Goal: Book appointment/travel/reservation

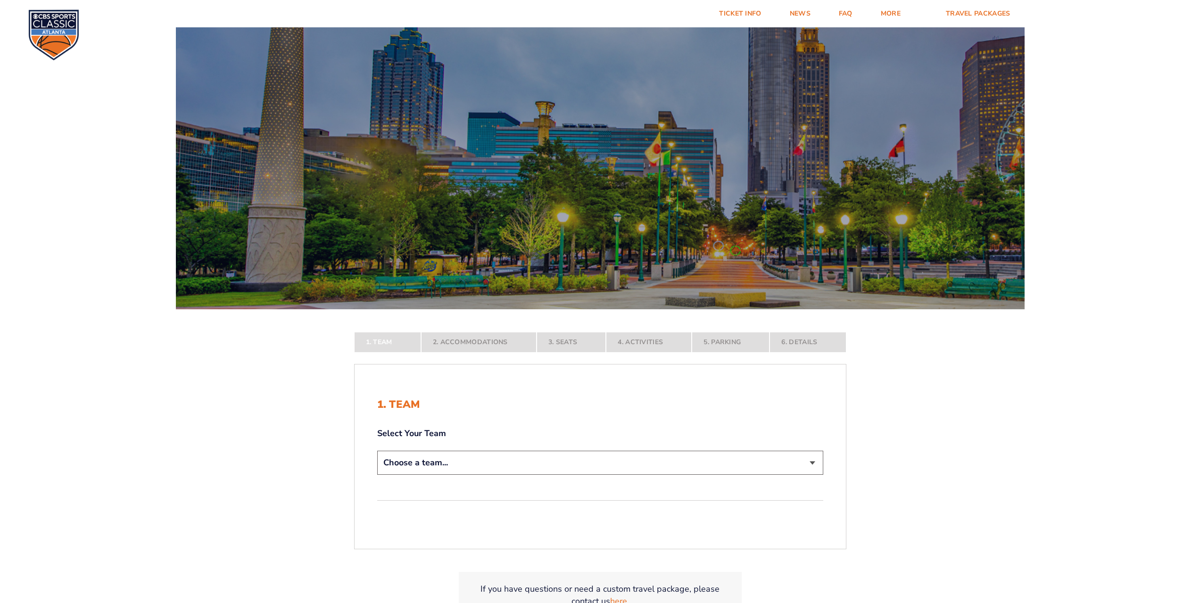
click at [685, 468] on select "Choose a team... [US_STATE] Wildcats [US_STATE] State Buckeyes [US_STATE] Tar H…" at bounding box center [600, 463] width 446 height 24
select select "12756"
click at [377, 475] on select "Choose a team... [US_STATE] Wildcats [US_STATE] State Buckeyes [US_STATE] Tar H…" at bounding box center [600, 463] width 446 height 24
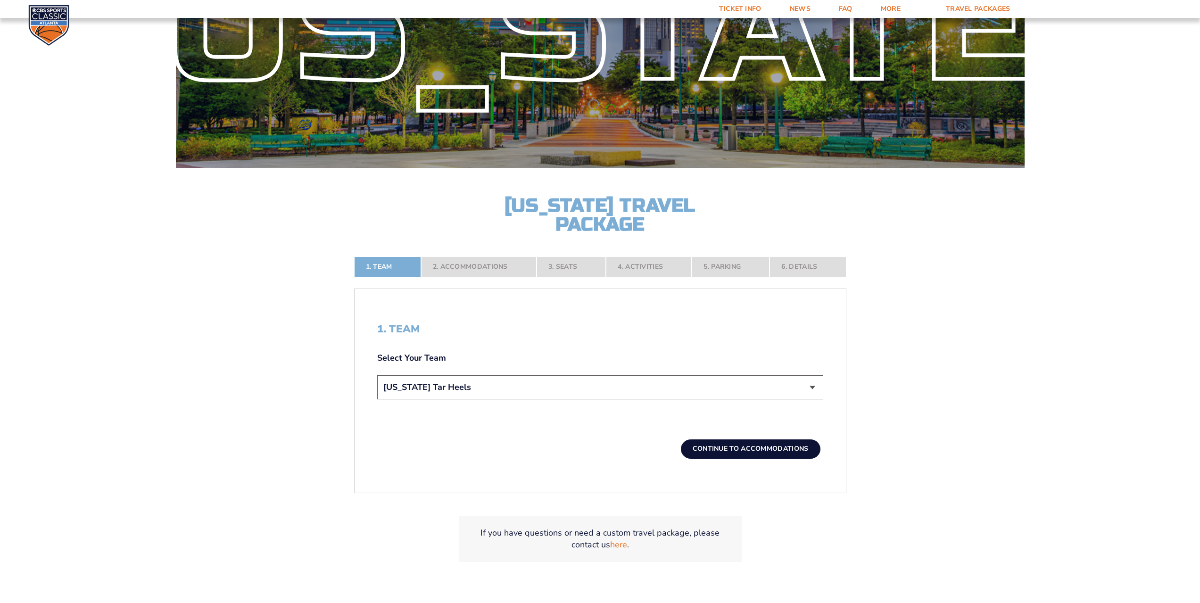
click at [743, 450] on button "Continue To Accommodations" at bounding box center [751, 448] width 140 height 19
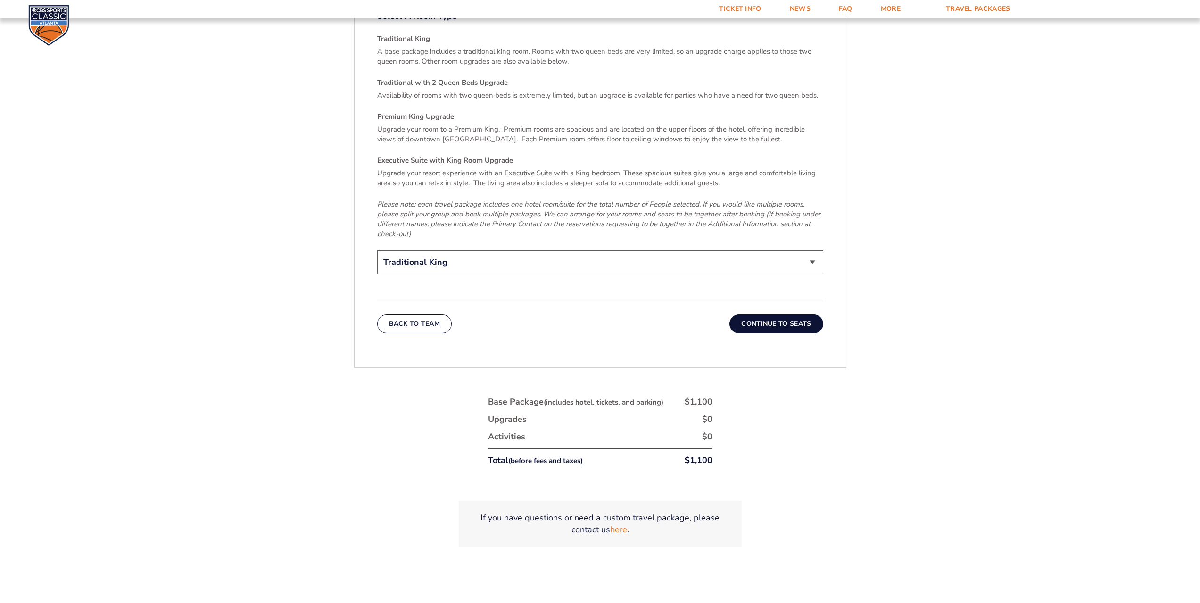
scroll to position [1511, 0]
click at [775, 314] on button "Continue To Seats" at bounding box center [775, 323] width 93 height 19
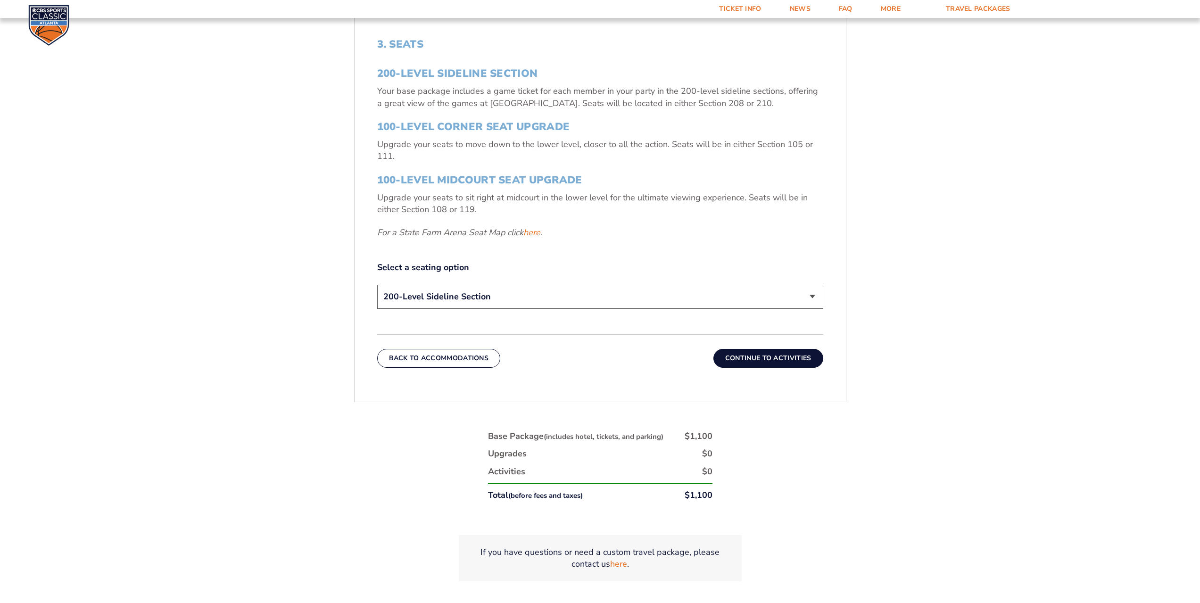
scroll to position [427, 0]
click at [554, 290] on select "200-Level Sideline Section 100-Level Corner Seat Upgrade (+$120 per person) 100…" at bounding box center [600, 296] width 446 height 24
select select "100-Level Midcourt Seat Upgrade"
click at [377, 284] on select "200-Level Sideline Section 100-Level Corner Seat Upgrade (+$120 per person) 100…" at bounding box center [600, 296] width 446 height 24
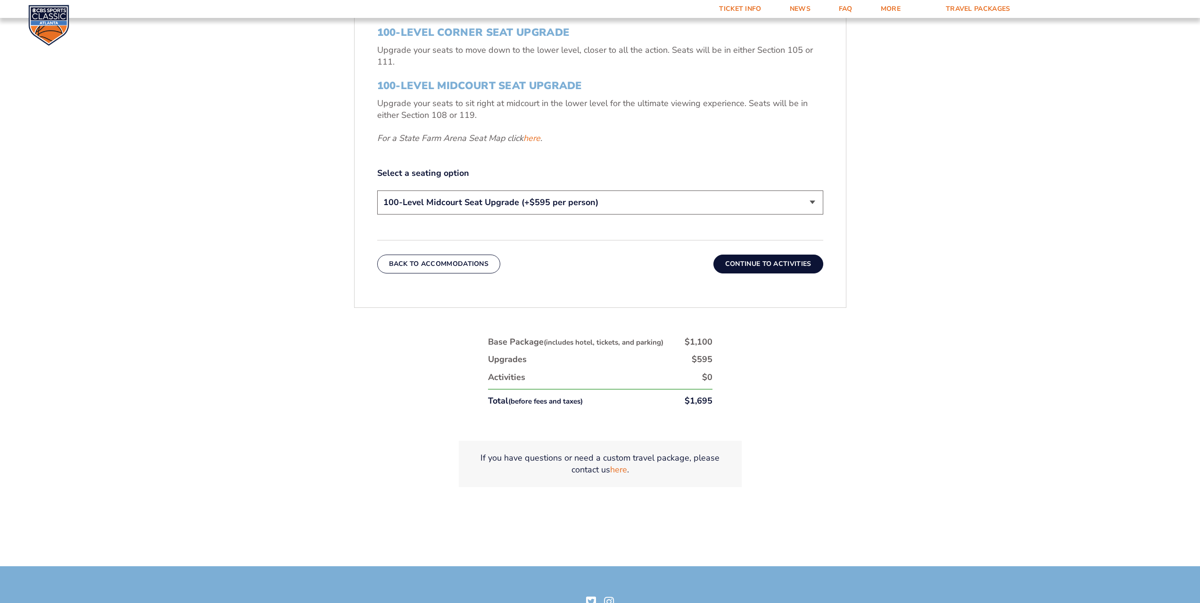
scroll to position [521, 0]
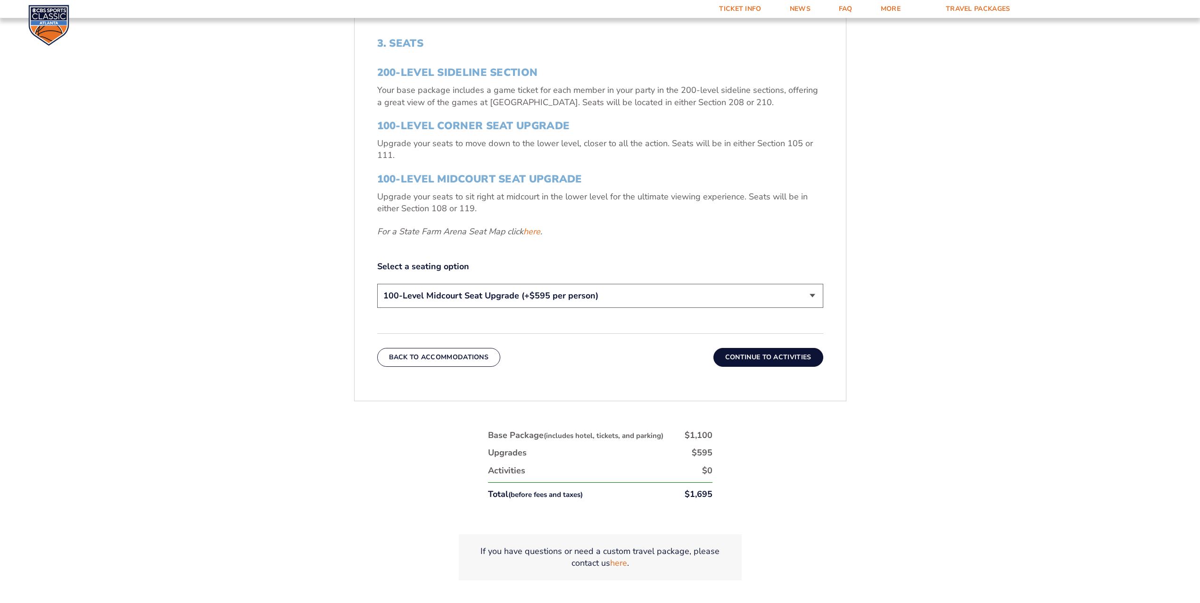
click at [775, 363] on button "Continue To Activities" at bounding box center [768, 357] width 110 height 19
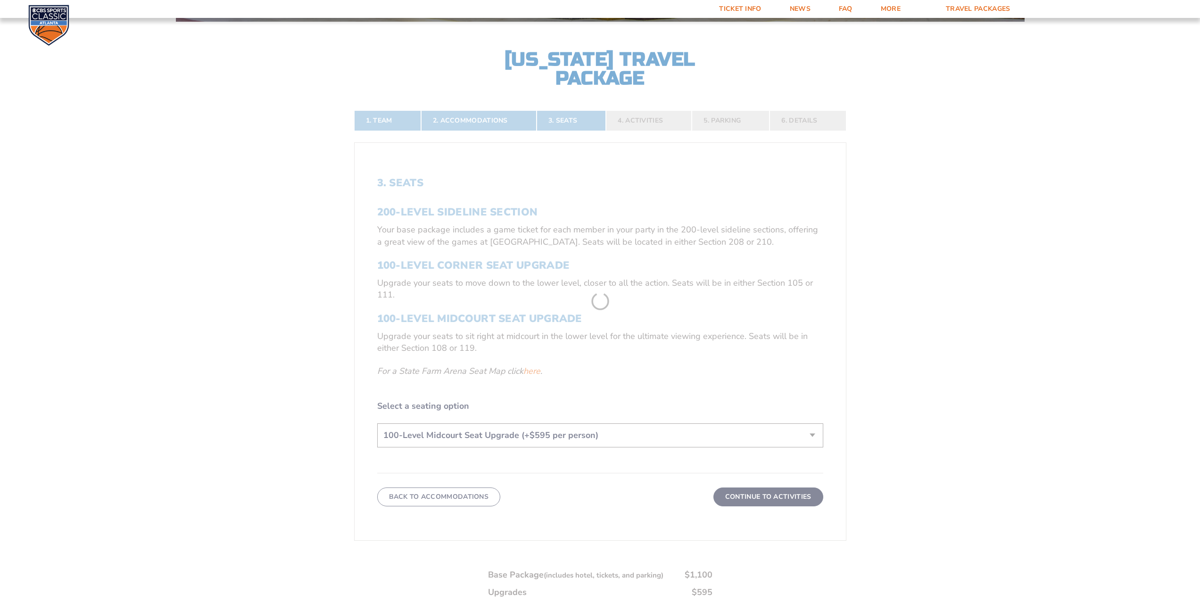
scroll to position [286, 0]
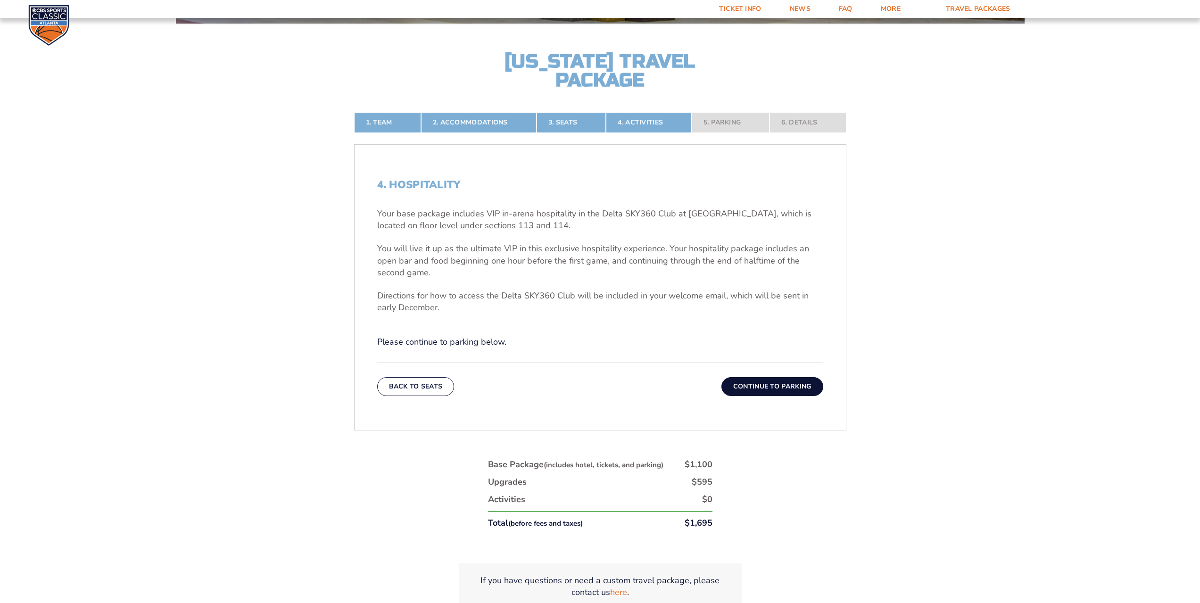
click at [740, 386] on button "Continue To Parking" at bounding box center [772, 386] width 102 height 19
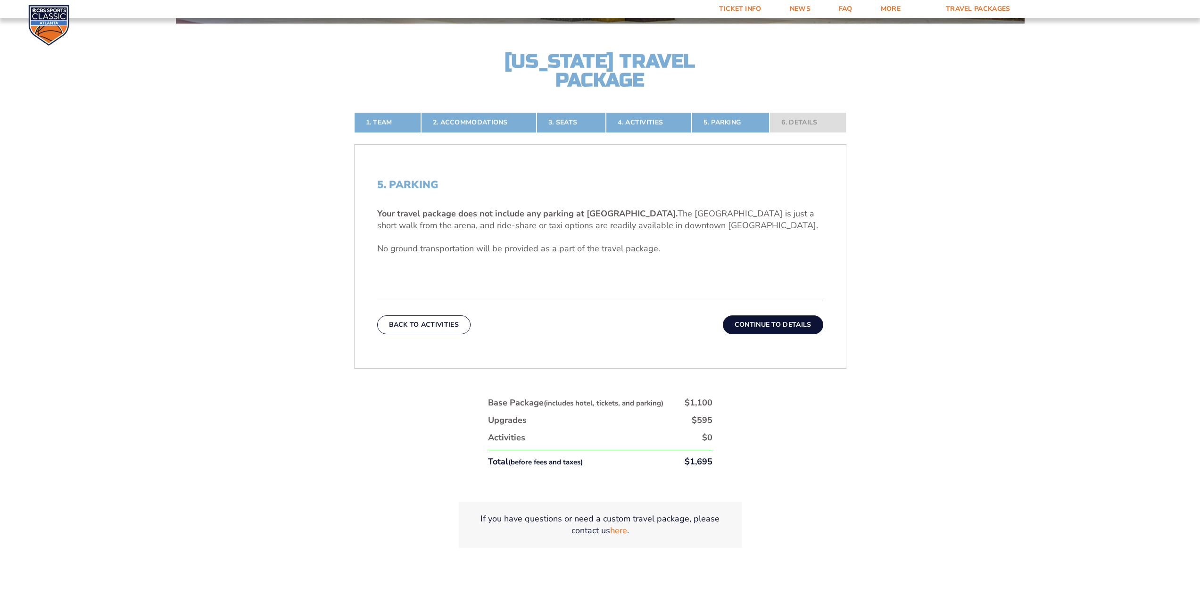
click at [769, 320] on button "Continue To Details" at bounding box center [773, 324] width 100 height 19
